Goal: Task Accomplishment & Management: Complete application form

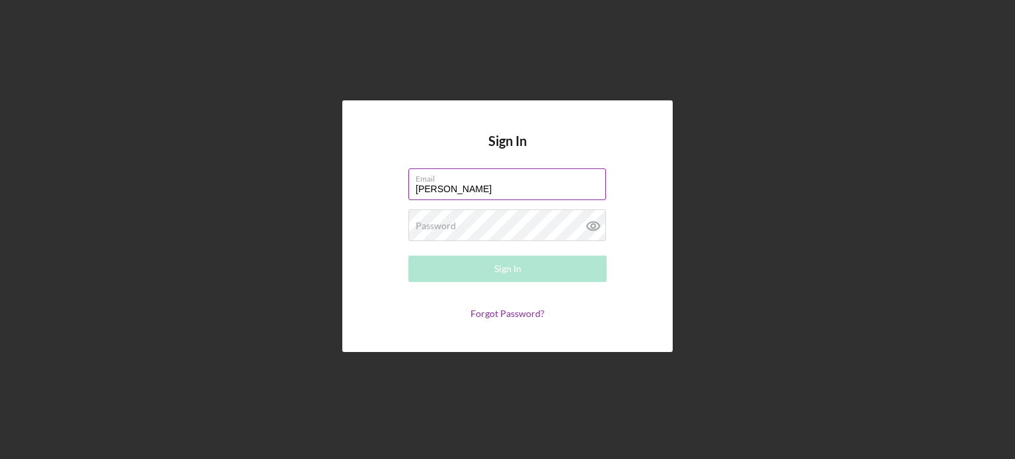
type input "[PERSON_NAME][EMAIL_ADDRESS][DOMAIN_NAME]"
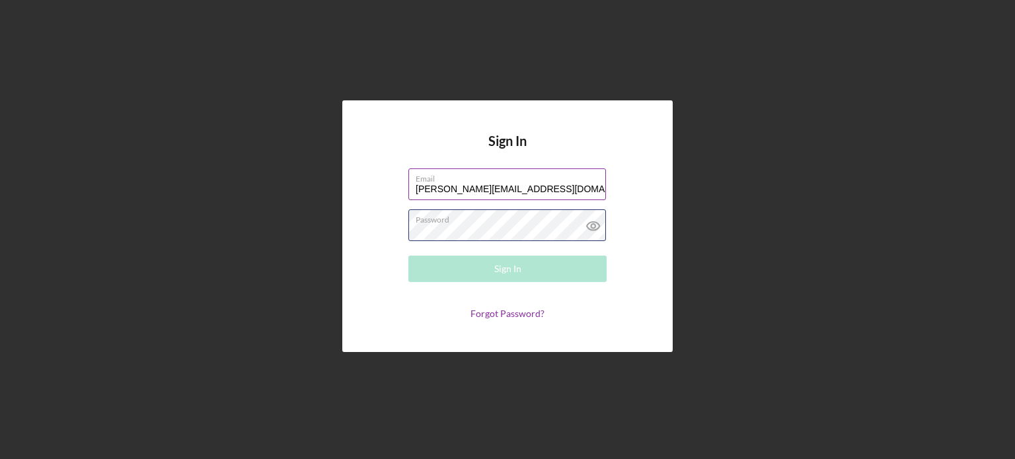
click at [479, 223] on div "Password Required" at bounding box center [508, 226] width 198 height 33
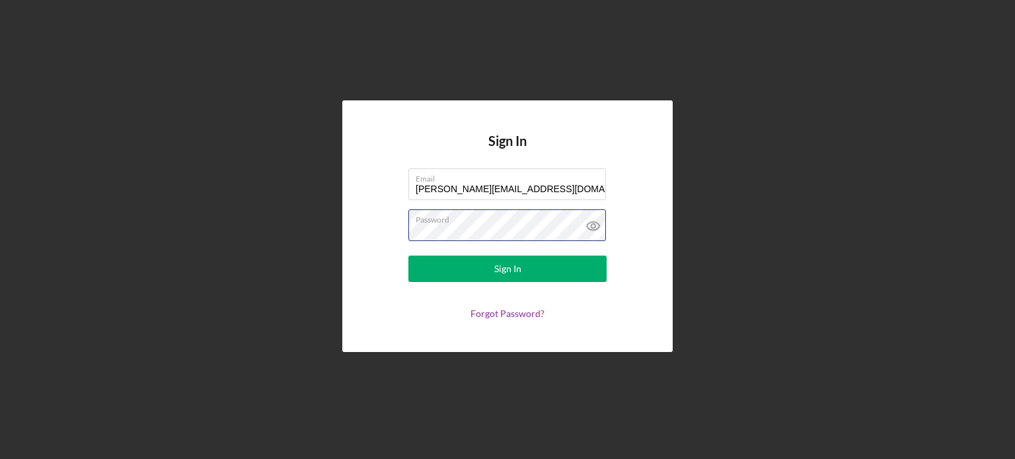
click at [409, 256] on button "Sign In" at bounding box center [508, 269] width 198 height 26
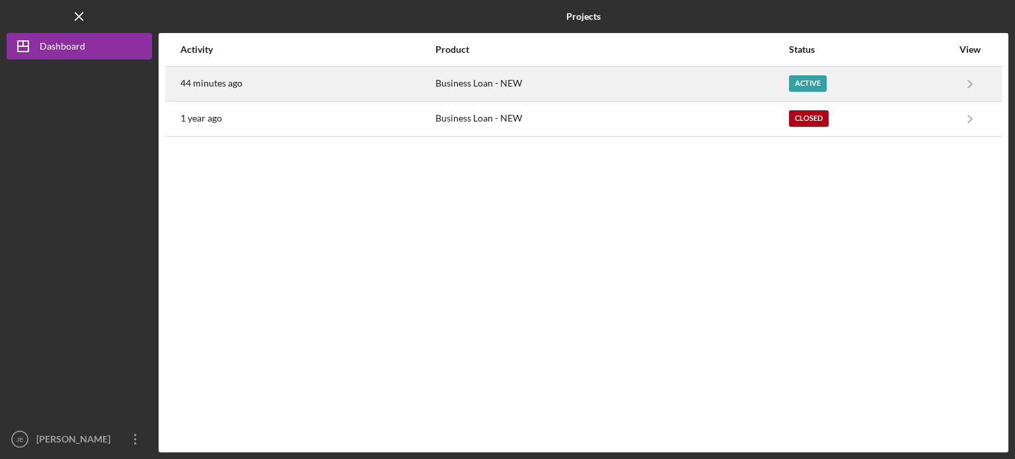
click at [816, 85] on div "Active" at bounding box center [808, 83] width 38 height 17
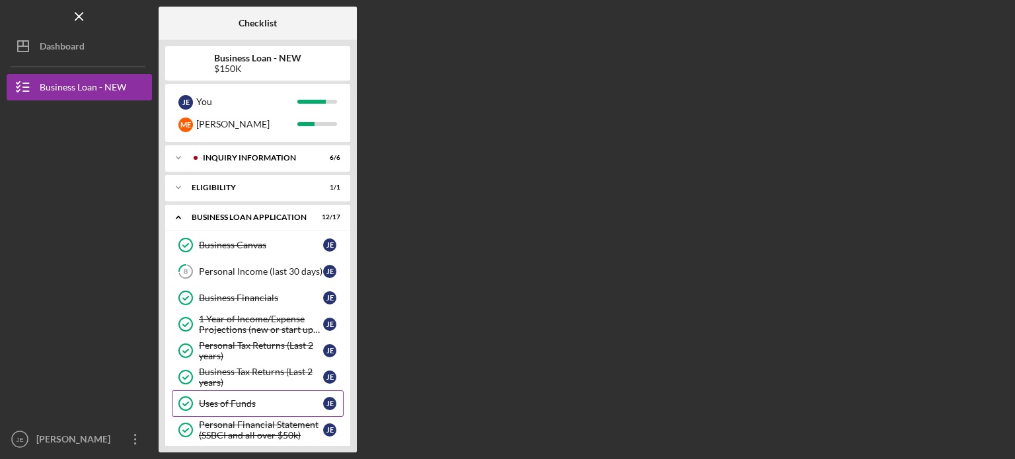
click at [271, 401] on div "Uses of Funds" at bounding box center [261, 404] width 124 height 11
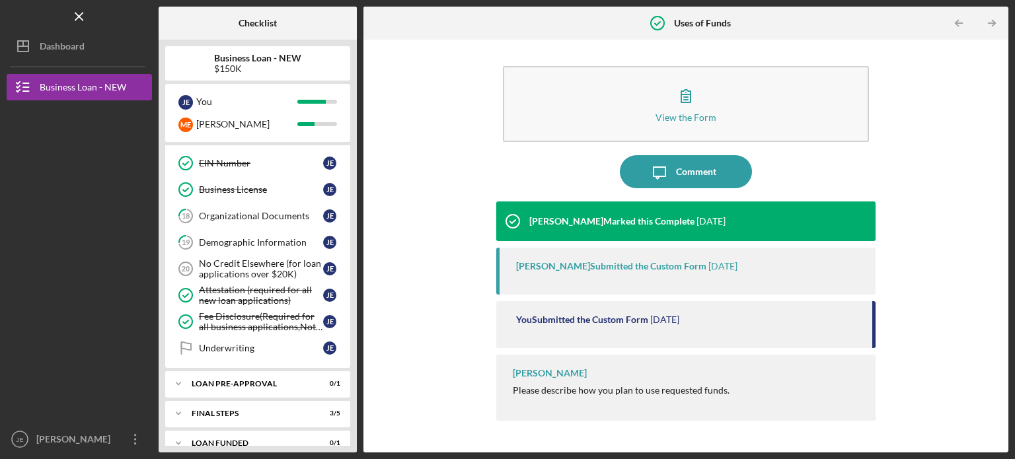
scroll to position [333, 0]
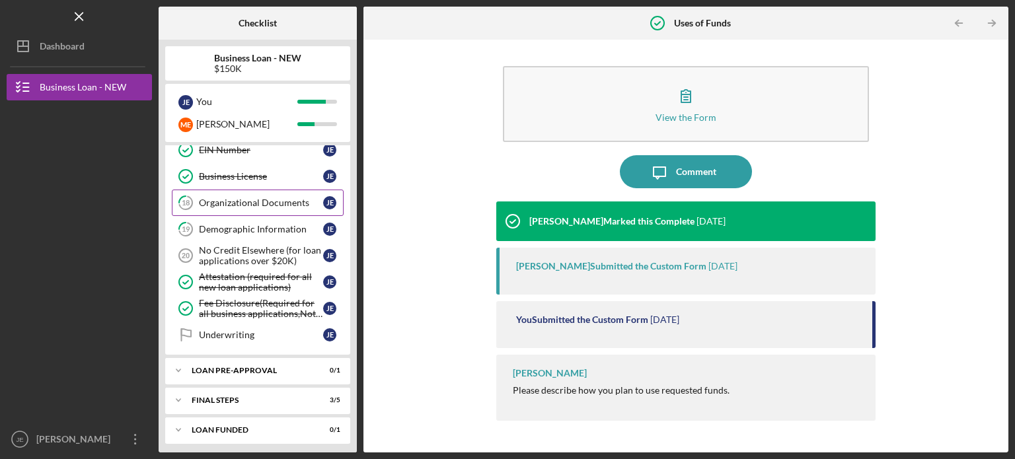
click at [282, 198] on div "Organizational Documents" at bounding box center [261, 203] width 124 height 11
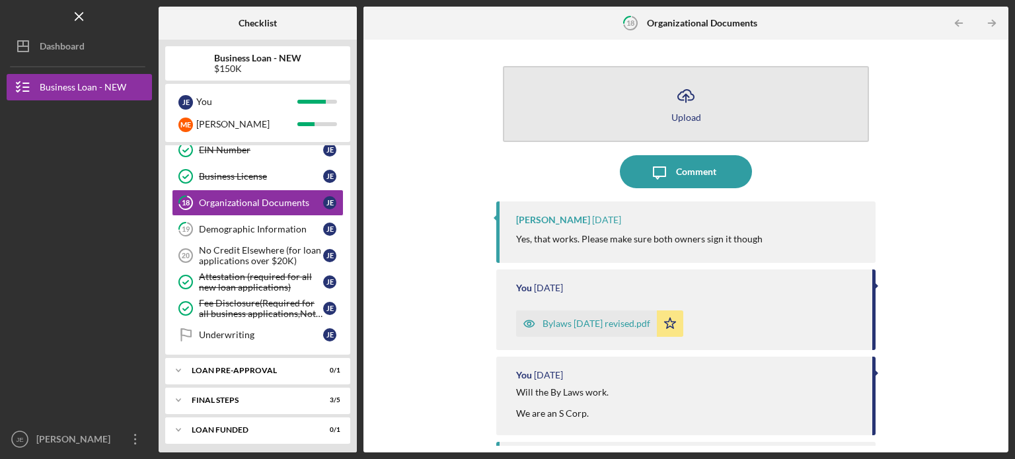
click at [682, 101] on icon "Icon/Upload" at bounding box center [686, 95] width 33 height 33
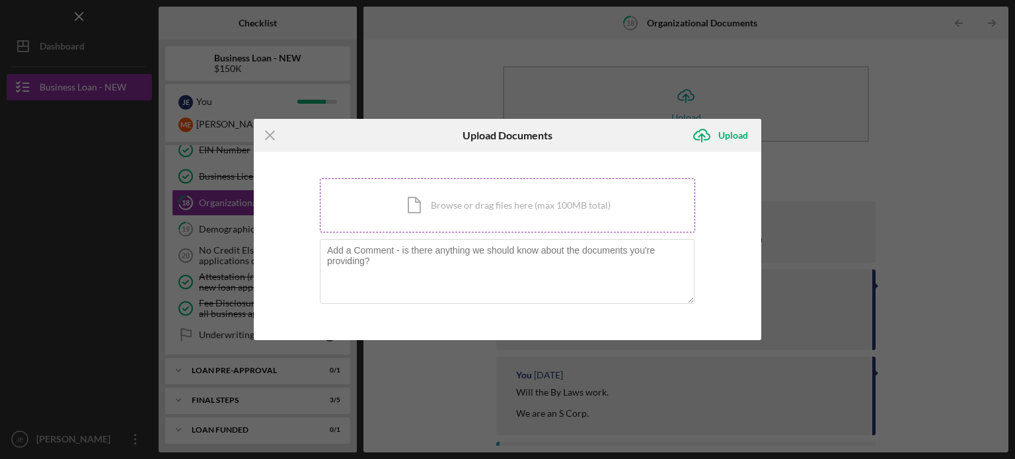
click at [450, 211] on div "Icon/Document Browse or drag files here (max 100MB total) Tap to choose files o…" at bounding box center [507, 205] width 375 height 54
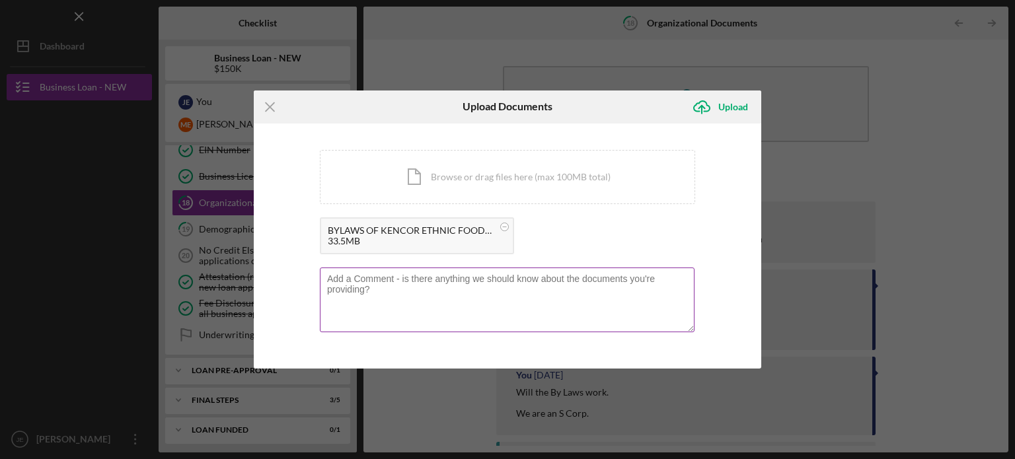
click at [411, 292] on textarea at bounding box center [507, 300] width 375 height 65
type textarea "T"
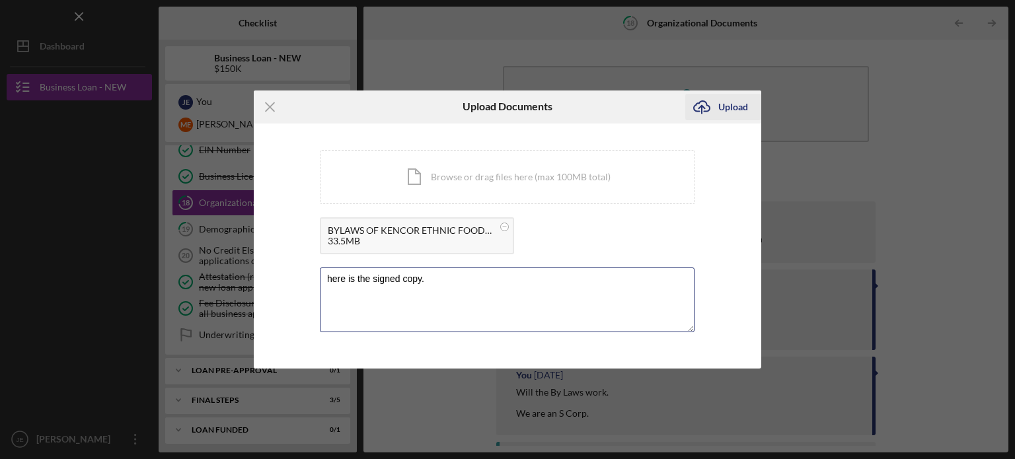
type textarea "here is the signed copy."
click at [734, 105] on div "Upload" at bounding box center [734, 107] width 30 height 26
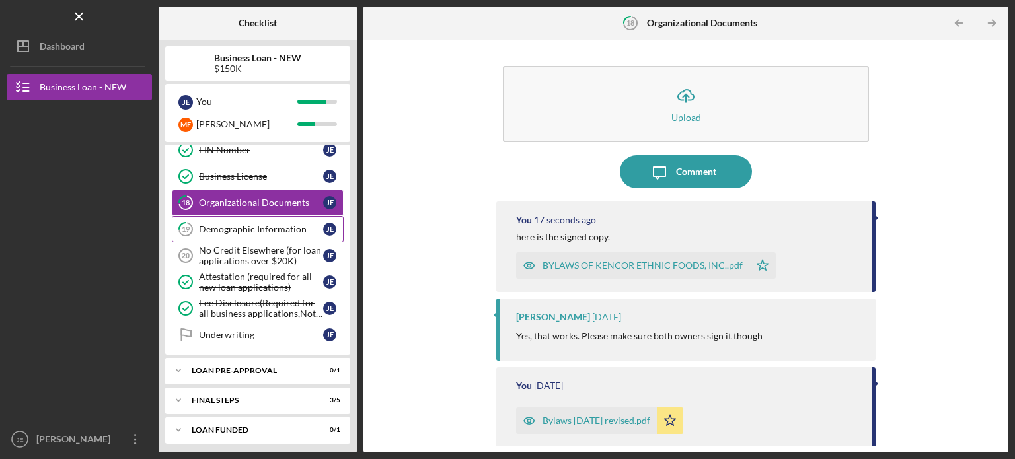
click at [250, 233] on link "19 Demographic Information [PERSON_NAME]" at bounding box center [258, 229] width 172 height 26
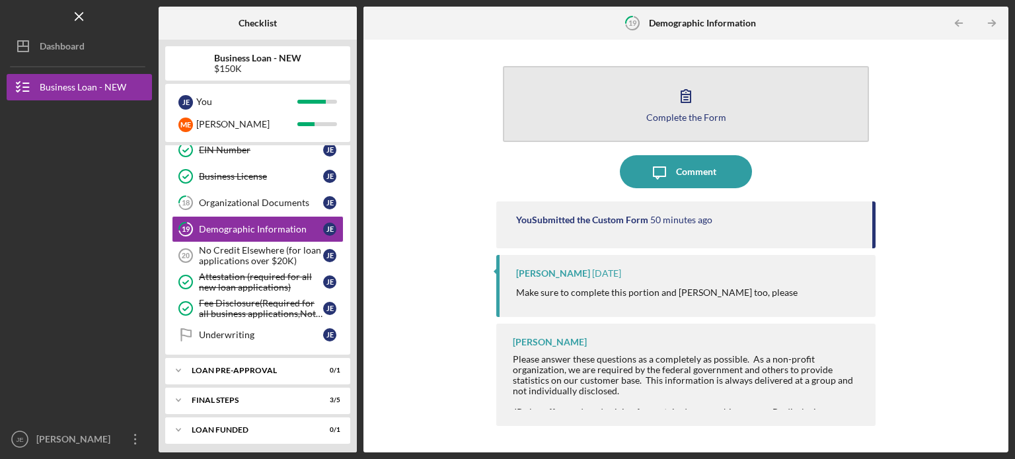
click at [690, 108] on icon "button" at bounding box center [686, 95] width 33 height 33
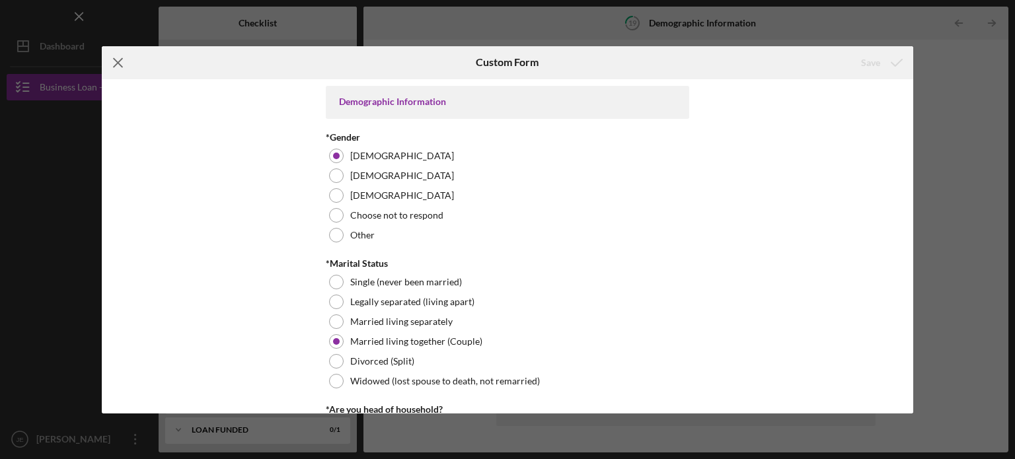
click at [120, 63] on icon "Icon/Menu Close" at bounding box center [118, 62] width 33 height 33
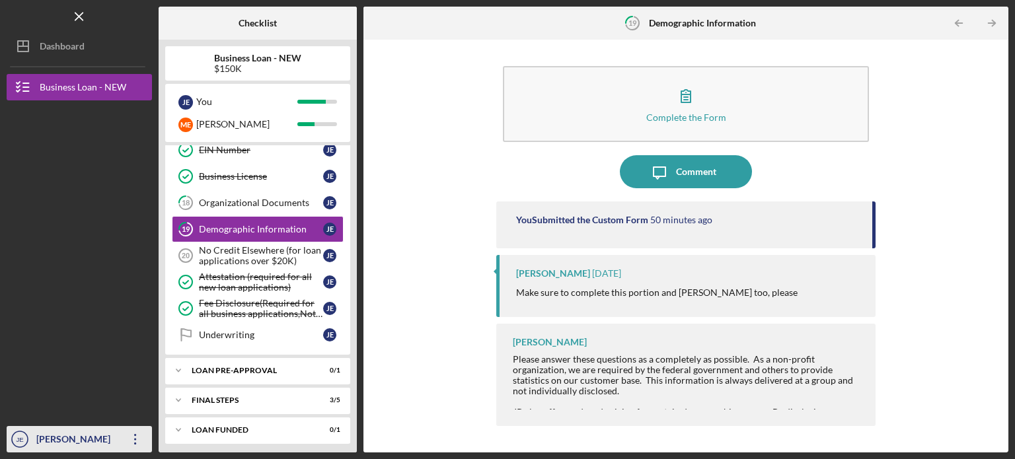
click at [133, 439] on icon "Icon/Overflow" at bounding box center [135, 439] width 33 height 33
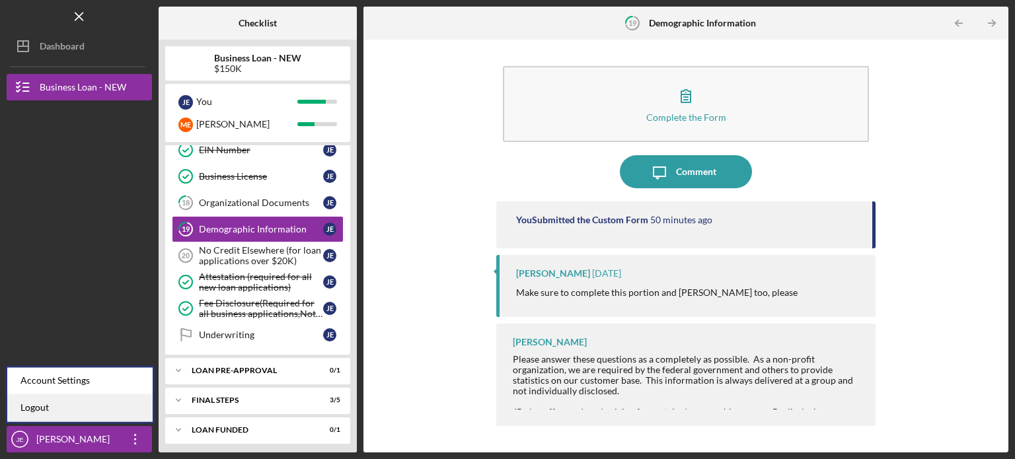
click at [98, 412] on link "Logout" at bounding box center [79, 408] width 145 height 27
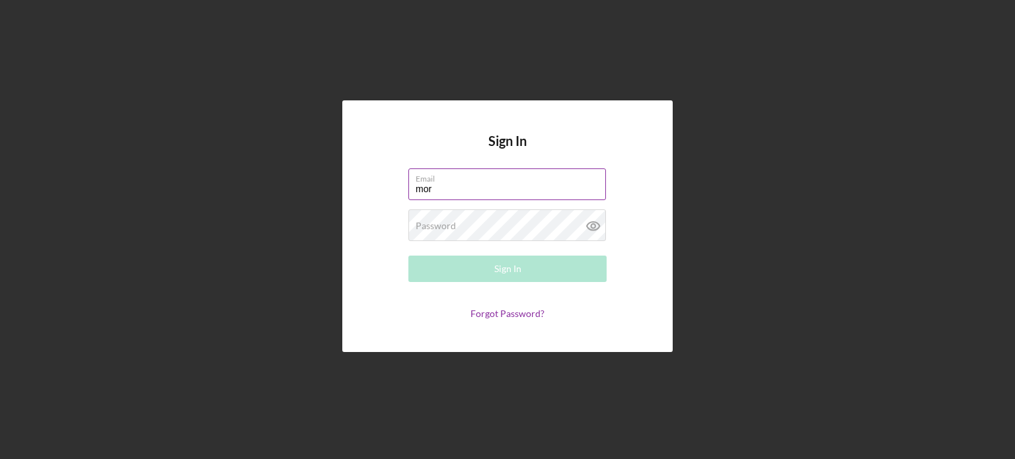
type input "[PERSON_NAME][EMAIL_ADDRESS][DOMAIN_NAME]"
click at [504, 317] on link "Forgot Password?" at bounding box center [508, 313] width 74 height 11
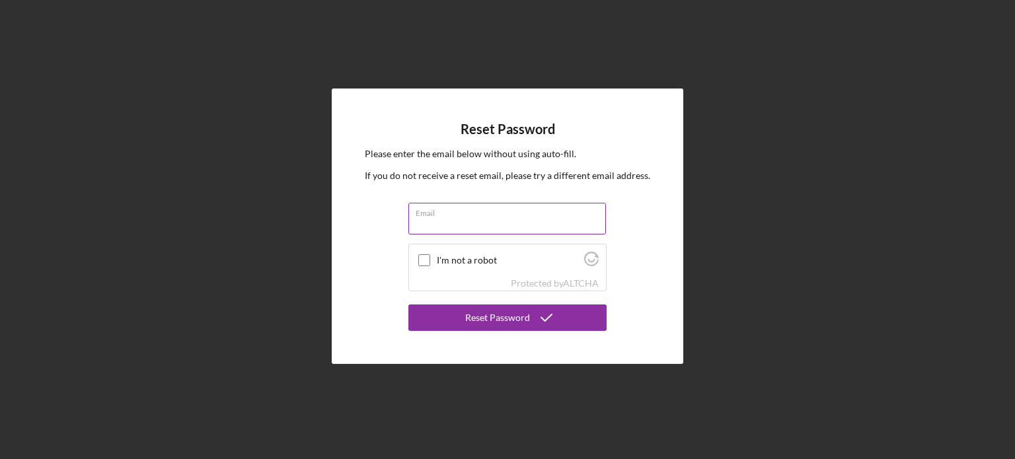
click at [466, 229] on input "Email" at bounding box center [508, 219] width 198 height 32
type input "[PERSON_NAME][EMAIL_ADDRESS][DOMAIN_NAME]"
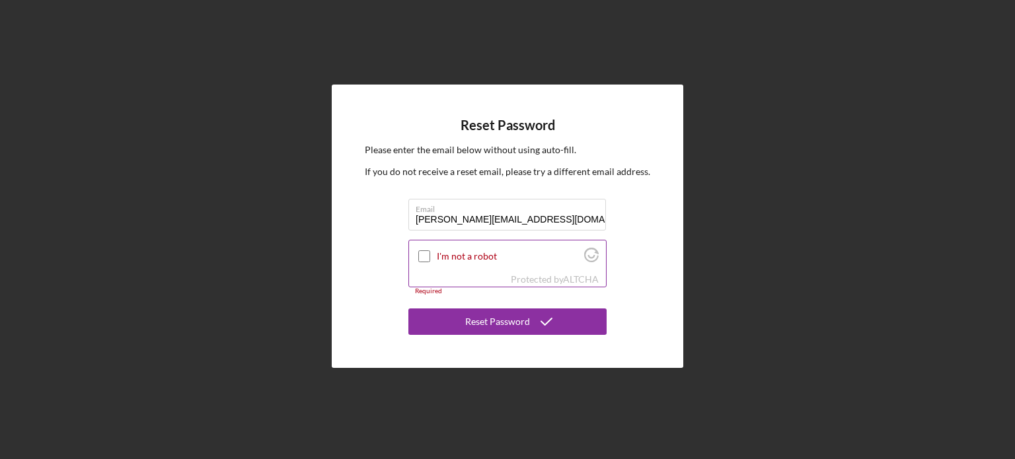
click at [425, 259] on input "I'm not a robot" at bounding box center [424, 257] width 12 height 12
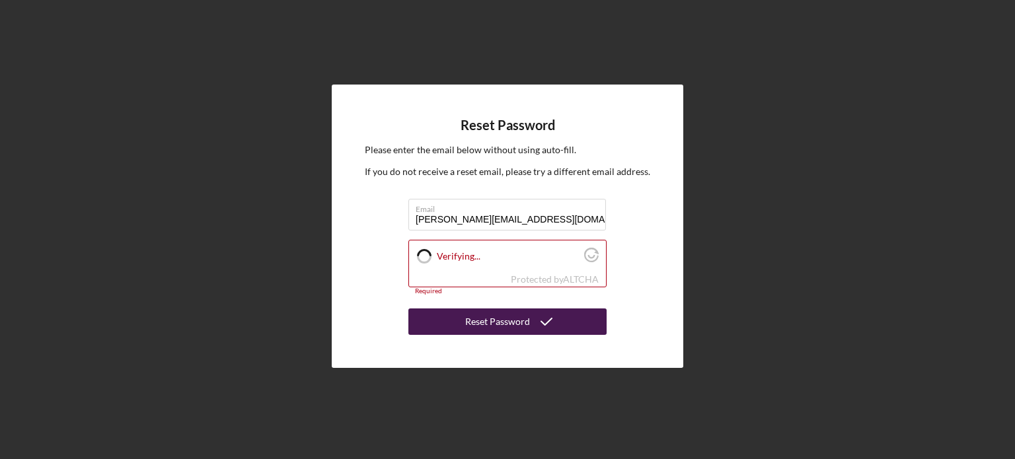
checkbox input "true"
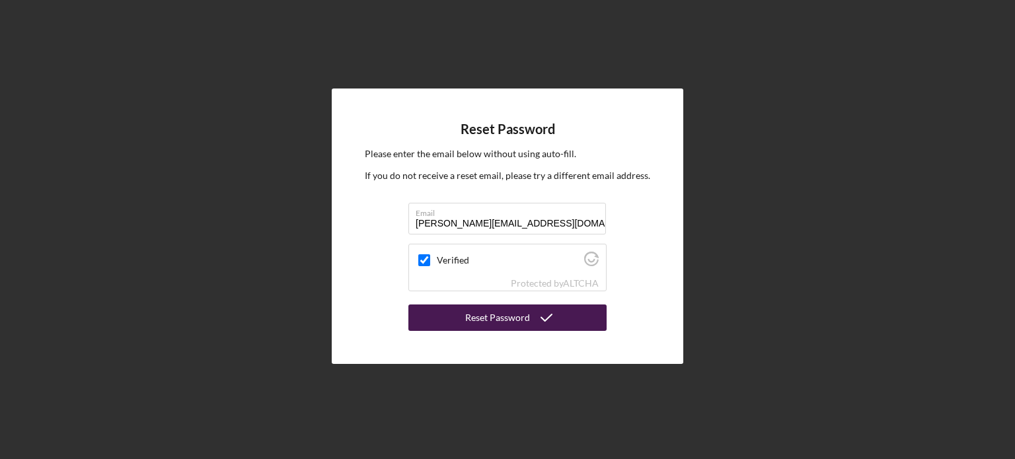
click at [475, 319] on div "Reset Password" at bounding box center [497, 318] width 65 height 26
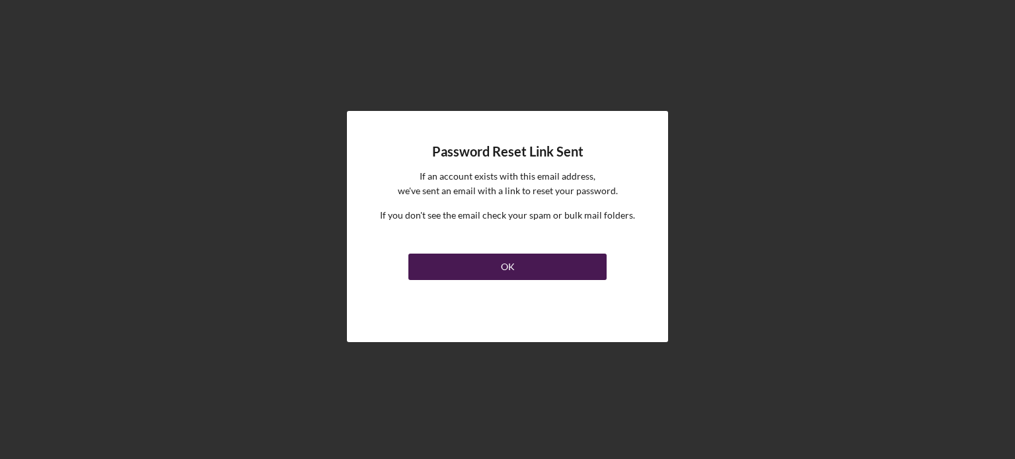
click at [568, 266] on button "OK" at bounding box center [508, 267] width 198 height 26
